Goal: Task Accomplishment & Management: Use online tool/utility

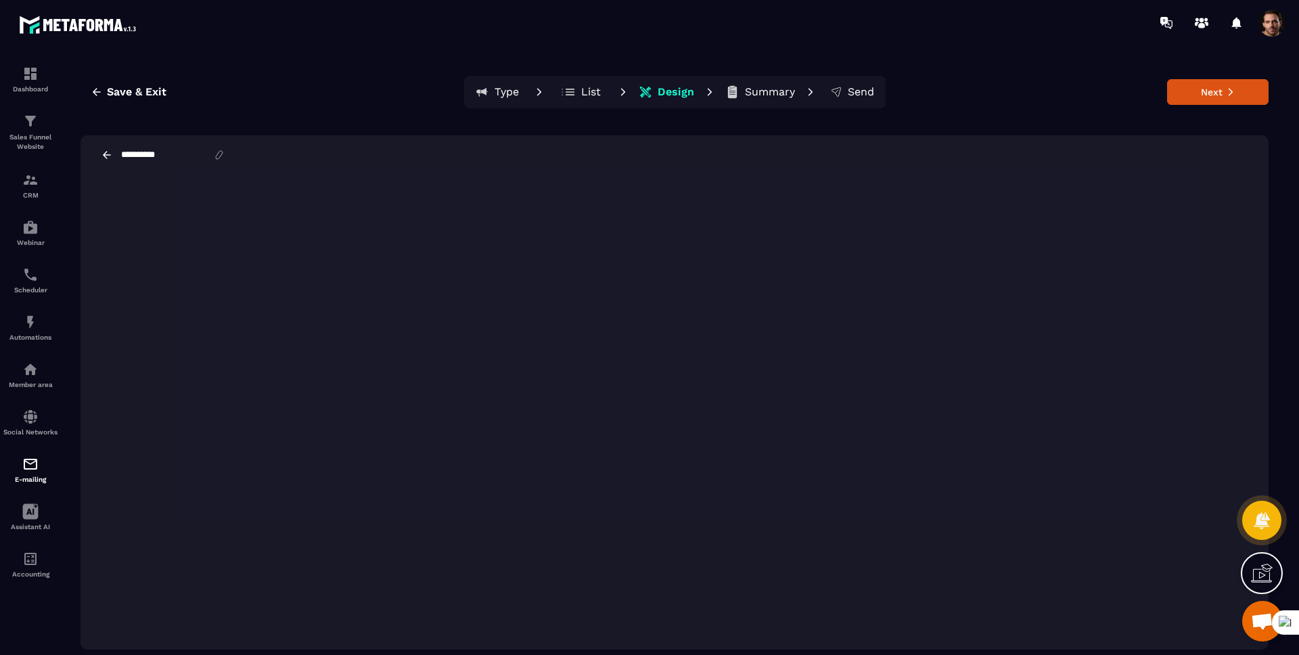
click at [1053, 149] on div "**********" at bounding box center [675, 154] width 1188 height 39
click at [20, 473] on div "E-mailing" at bounding box center [30, 469] width 54 height 27
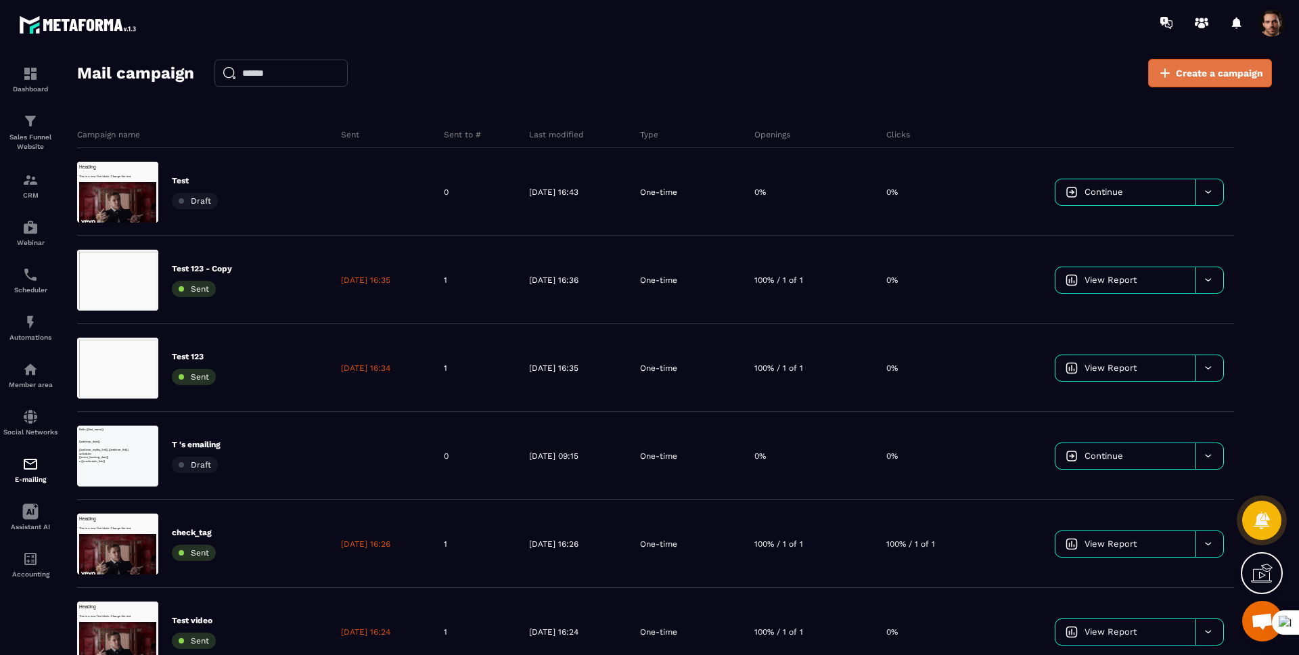
click at [1211, 63] on link "Create a campaign" at bounding box center [1211, 73] width 124 height 28
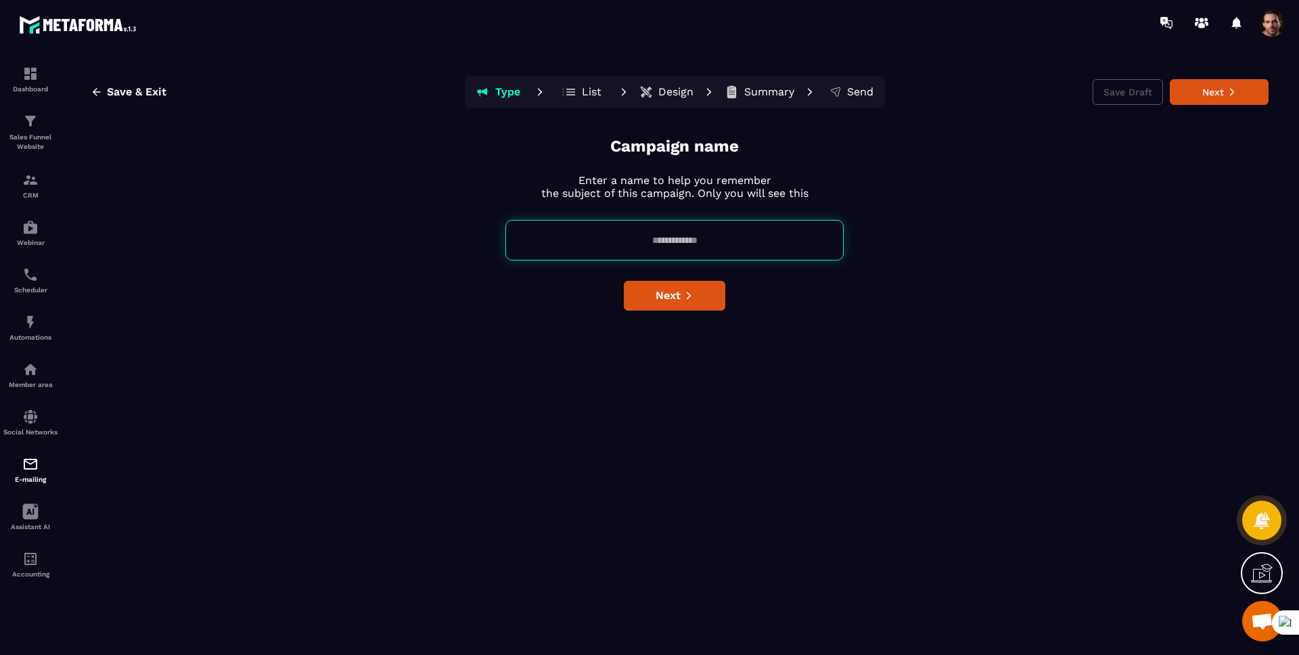
click at [752, 247] on input at bounding box center [675, 240] width 338 height 41
type input "*"
click at [667, 291] on span "Next" at bounding box center [668, 296] width 25 height 14
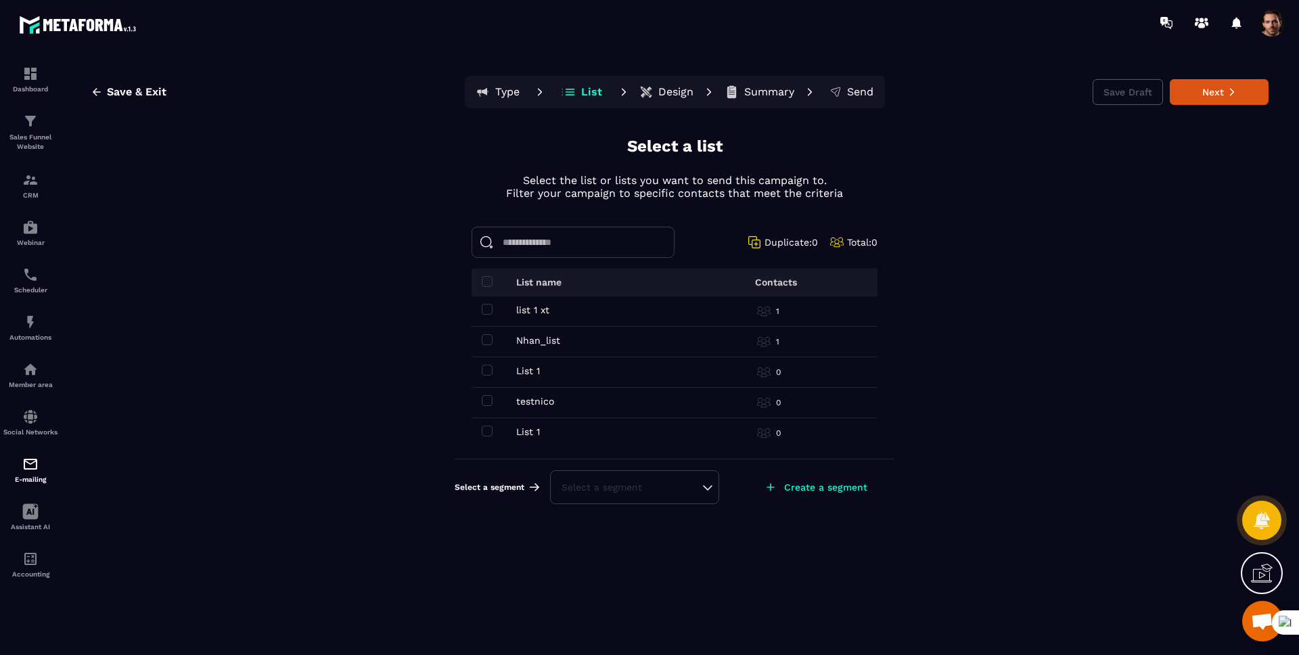
click at [493, 309] on div "list 1 xt list 1 xt" at bounding box center [583, 310] width 203 height 11
click at [491, 313] on span at bounding box center [487, 309] width 11 height 11
click at [1234, 87] on icon at bounding box center [1232, 91] width 9 height 9
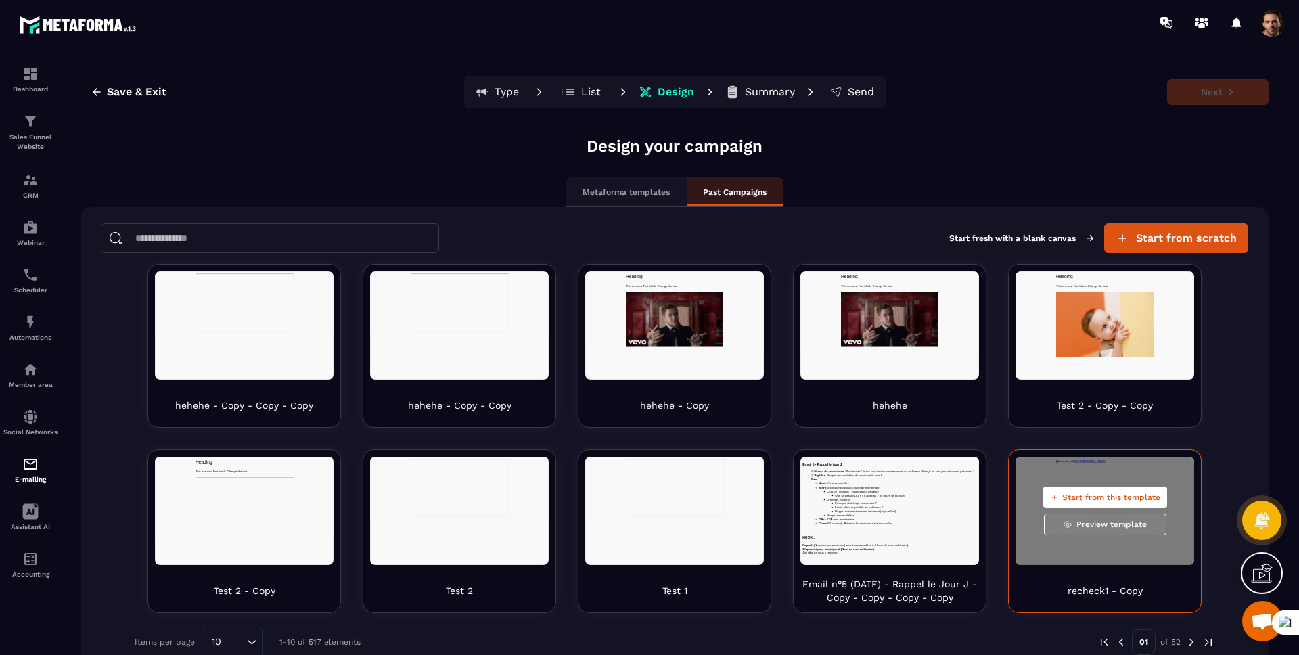
click at [1066, 497] on span "Start from this template" at bounding box center [1112, 497] width 98 height 11
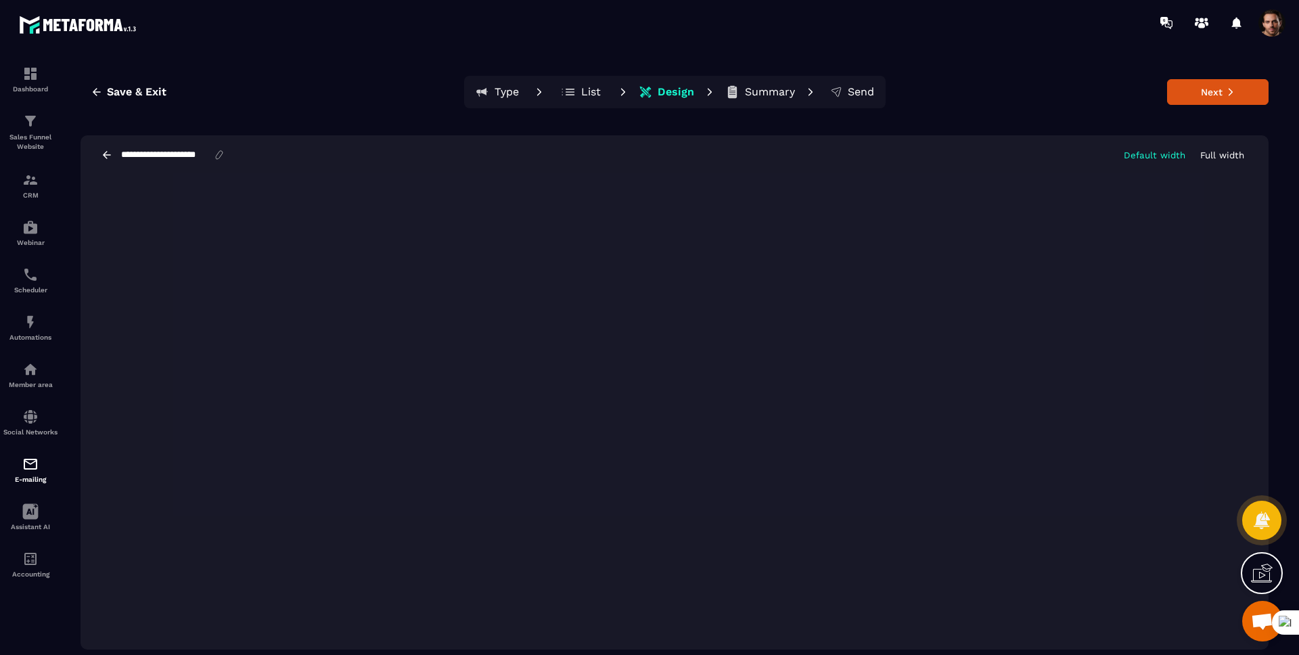
click at [1270, 27] on span at bounding box center [1272, 22] width 27 height 27
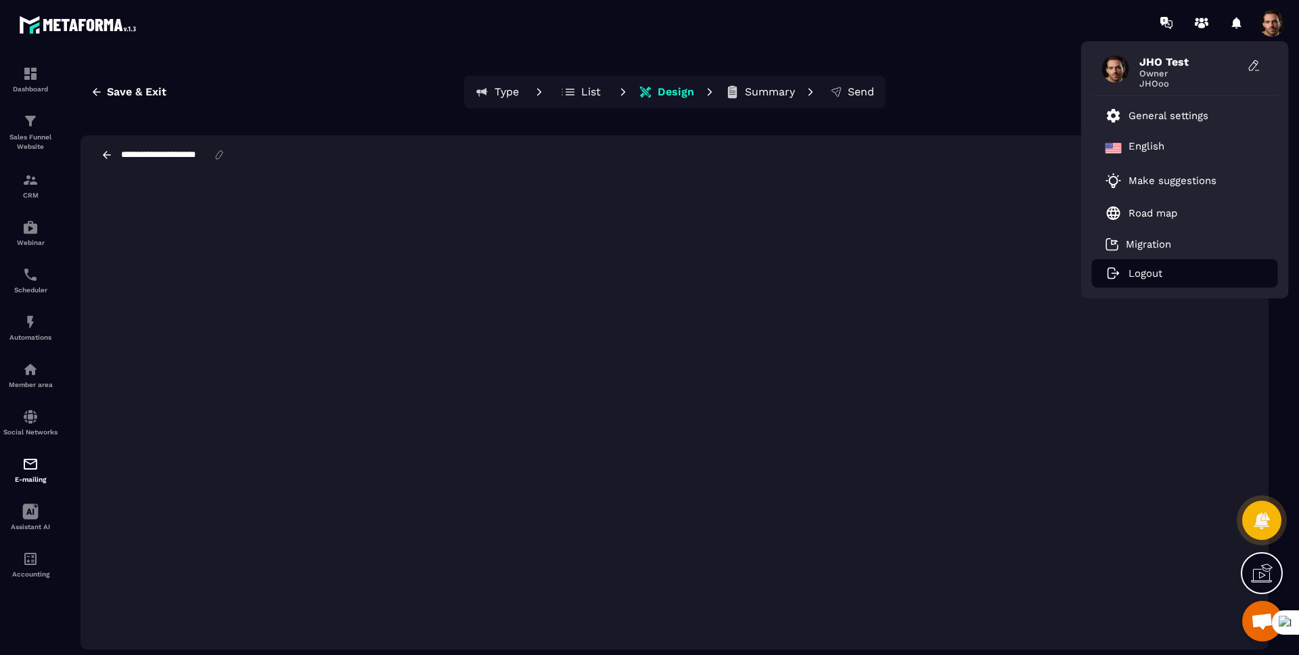
click at [1153, 267] on p "Logout" at bounding box center [1146, 273] width 34 height 12
